Goal: Task Accomplishment & Management: Use online tool/utility

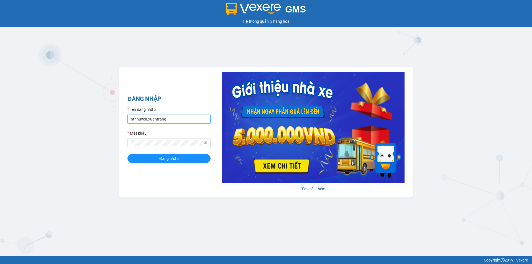
drag, startPoint x: 145, startPoint y: 119, endPoint x: 159, endPoint y: 124, distance: 15.2
click at [145, 119] on input "ntnhuyen.xuantrang" at bounding box center [169, 119] width 83 height 9
type input "ndduc.xuantrang"
click at [128, 154] on button "Đăng nhập" at bounding box center [169, 158] width 83 height 9
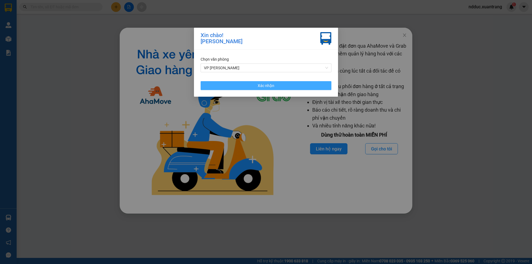
click at [266, 86] on span "Xác nhận" at bounding box center [266, 86] width 17 height 6
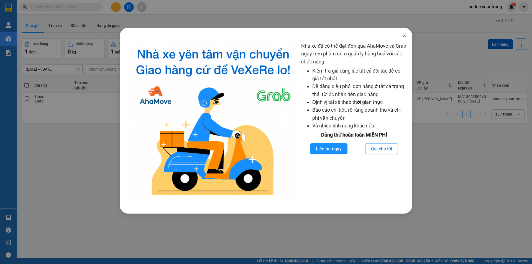
click at [402, 35] on span "Close" at bounding box center [405, 36] width 16 height 16
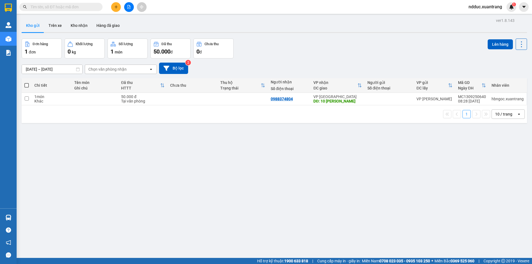
click at [82, 5] on input "text" at bounding box center [63, 7] width 65 height 6
type input "d"
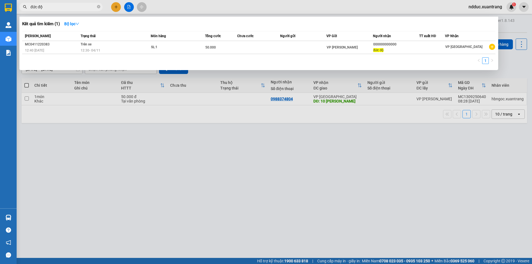
type input "đức độ"
